Goal: Task Accomplishment & Management: Manage account settings

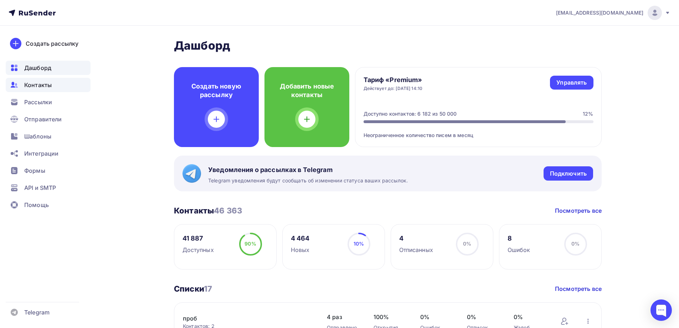
click at [54, 88] on div "Контакты" at bounding box center [48, 85] width 85 height 14
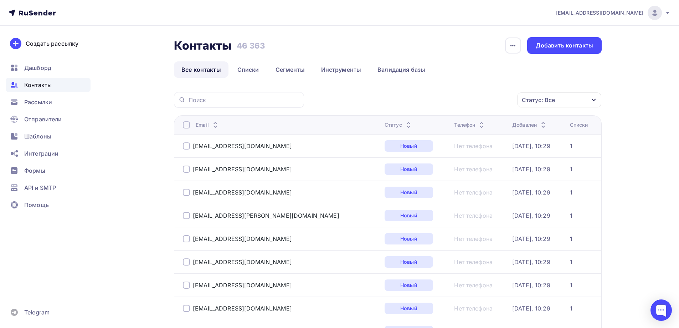
click at [549, 101] on div "Статус: Все" at bounding box center [538, 100] width 33 height 9
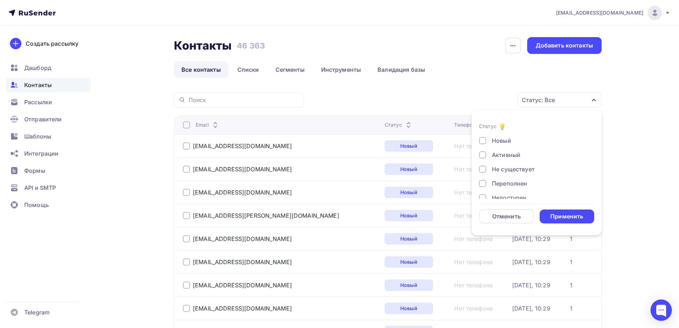
click at [518, 171] on div "Не существует" at bounding box center [513, 169] width 43 height 9
click at [517, 150] on div "Переполнен" at bounding box center [509, 147] width 35 height 9
click at [515, 166] on div "Недоступен" at bounding box center [509, 162] width 35 height 9
click at [511, 178] on div "Отписан" at bounding box center [504, 176] width 25 height 9
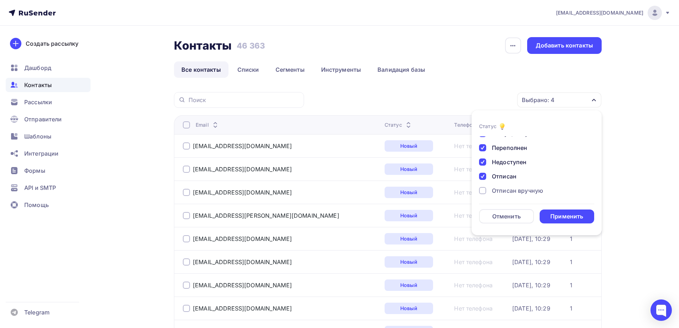
click at [510, 191] on div "Отписан вручную" at bounding box center [517, 190] width 51 height 9
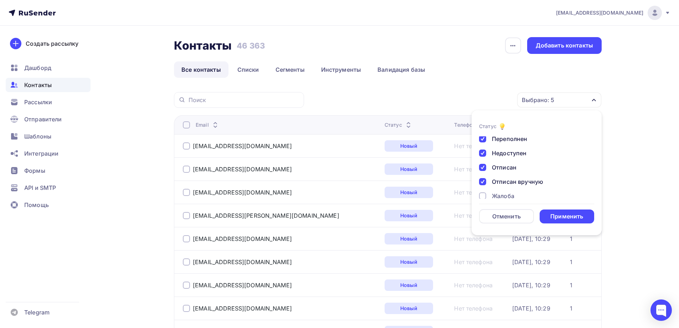
scroll to position [52, 0]
click at [508, 189] on div "Жалоба" at bounding box center [503, 188] width 22 height 9
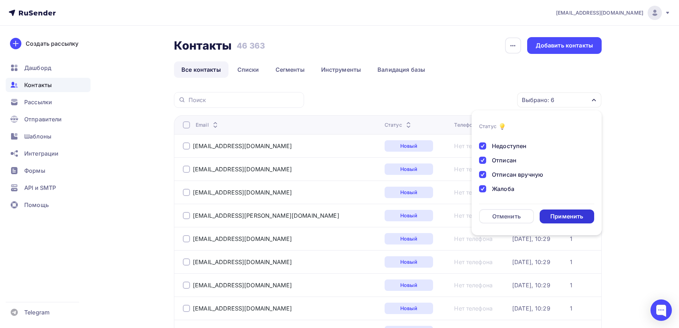
click at [556, 214] on div "Применить" at bounding box center [567, 216] width 33 height 8
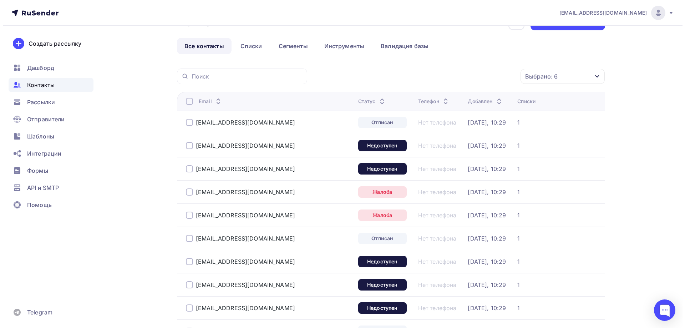
scroll to position [0, 0]
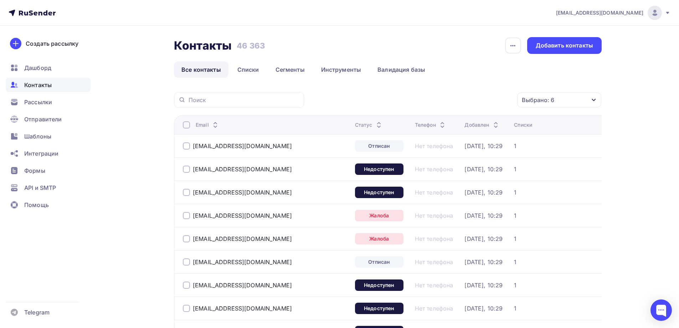
click at [183, 124] on div at bounding box center [186, 124] width 7 height 7
click at [438, 103] on div "Действие" at bounding box center [435, 100] width 27 height 9
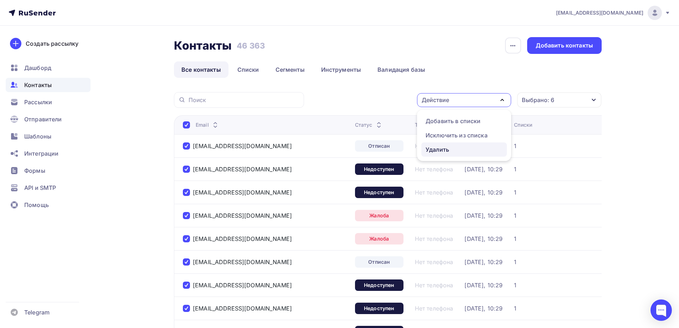
click at [429, 149] on div "Удалить" at bounding box center [438, 149] width 24 height 9
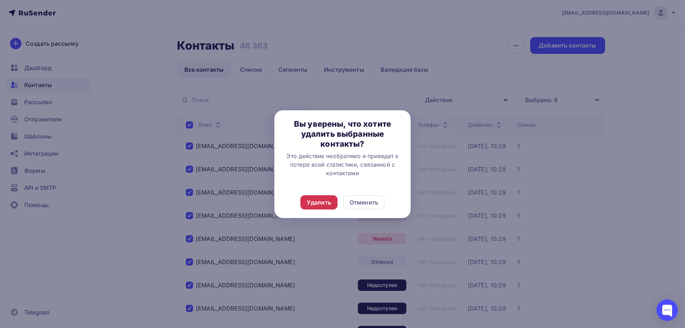
click at [305, 203] on div "Удалить" at bounding box center [318, 202] width 37 height 14
